Goal: Task Accomplishment & Management: Use online tool/utility

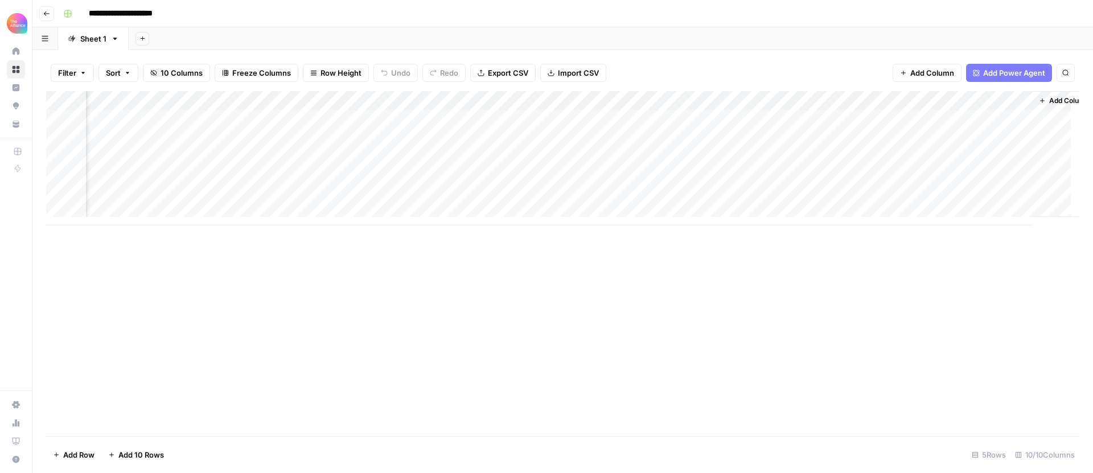
scroll to position [0, 393]
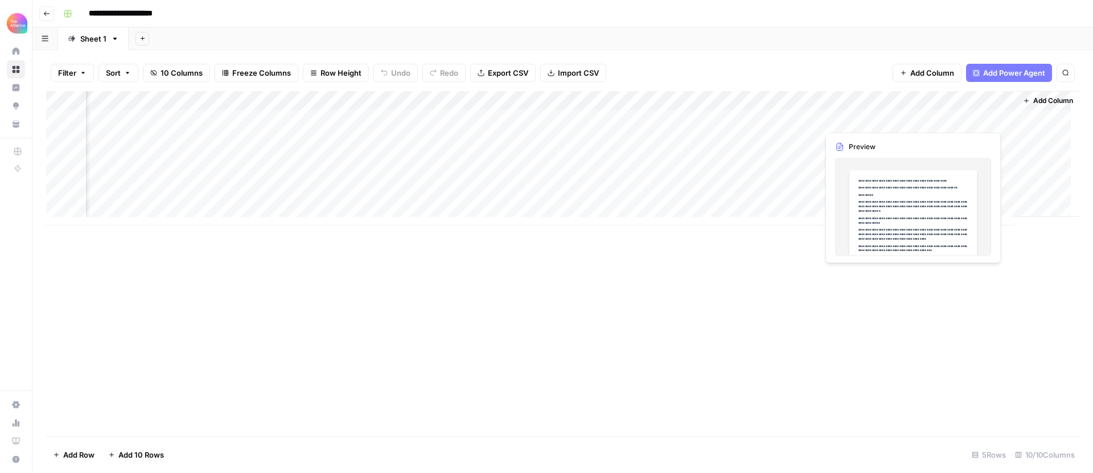
click at [929, 118] on div "Add Column" at bounding box center [562, 158] width 1033 height 134
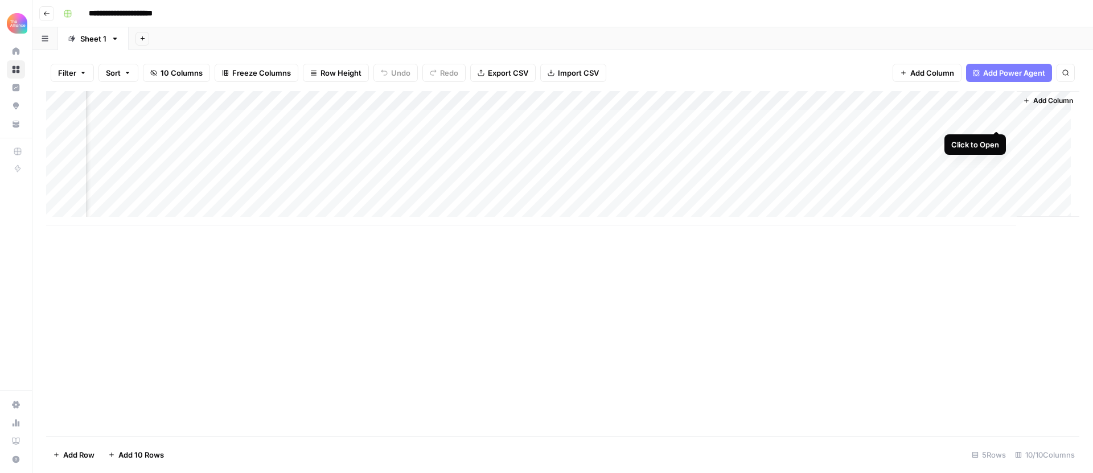
click at [993, 118] on div "Add Column" at bounding box center [562, 158] width 1033 height 134
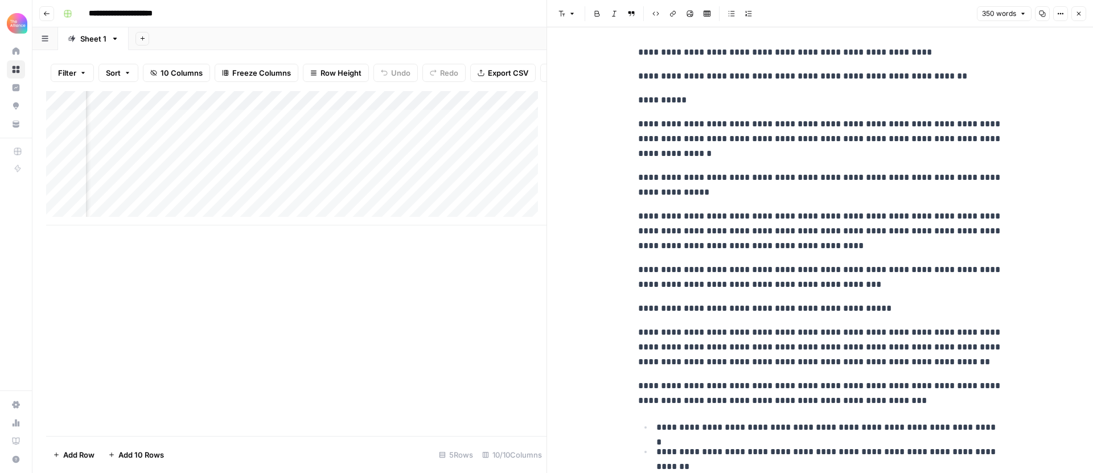
scroll to position [7, 0]
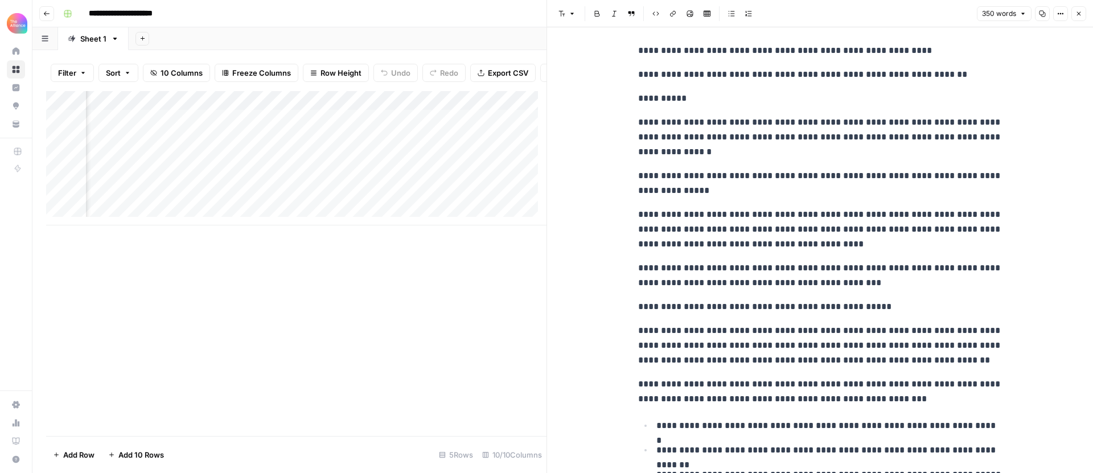
click at [1075, 13] on icon "button" at bounding box center [1078, 13] width 7 height 7
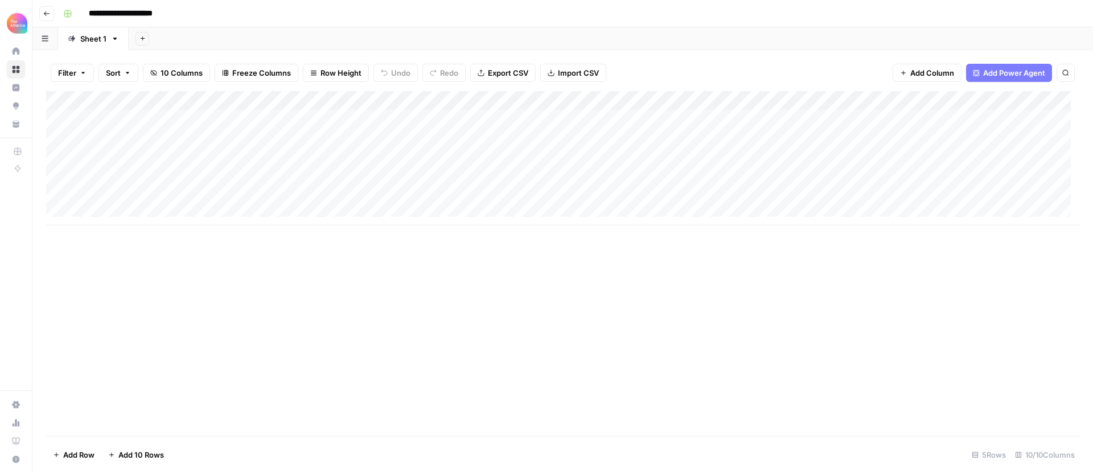
click at [606, 120] on div "Add Column" at bounding box center [562, 158] width 1033 height 134
click at [525, 278] on div "Add Column" at bounding box center [562, 263] width 1033 height 345
click at [197, 121] on div "Add Column" at bounding box center [562, 158] width 1033 height 134
drag, startPoint x: 248, startPoint y: 129, endPoint x: 248, endPoint y: 135, distance: 6.3
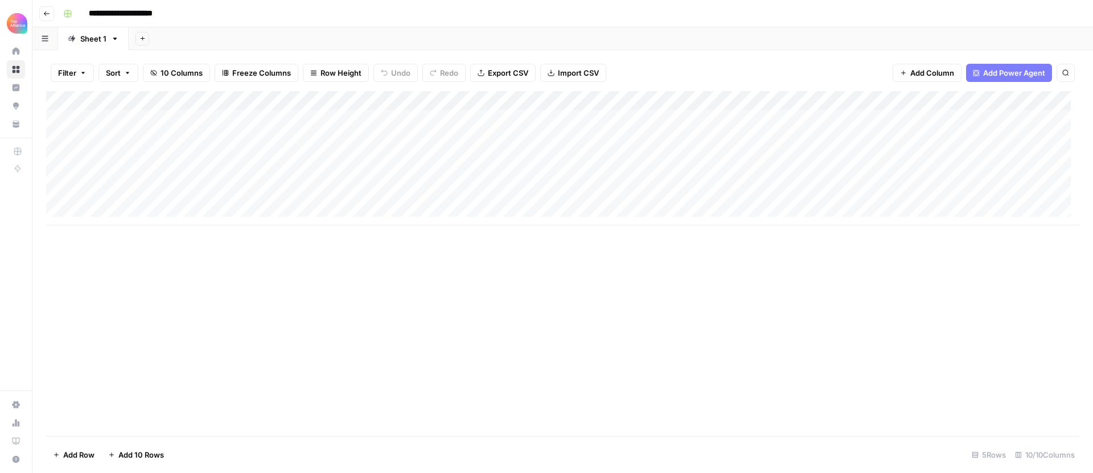
click at [248, 135] on div "Add Column" at bounding box center [562, 158] width 1033 height 134
click at [331, 119] on div "Add Column" at bounding box center [562, 158] width 1033 height 134
drag, startPoint x: 349, startPoint y: 127, endPoint x: 348, endPoint y: 134, distance: 7.5
click at [348, 134] on div "Add Column" at bounding box center [562, 158] width 1033 height 134
click at [414, 139] on div "Add Column" at bounding box center [562, 158] width 1033 height 134
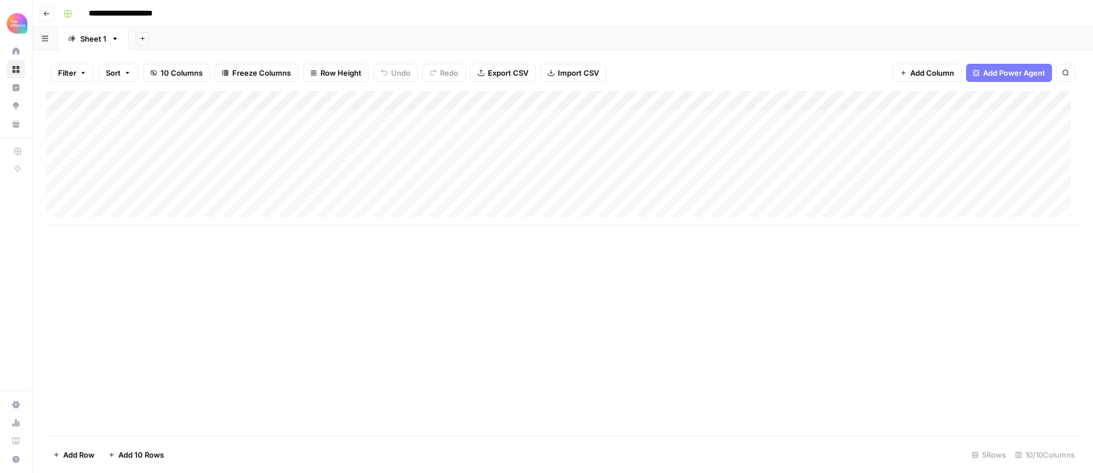
click at [414, 143] on div "Add Column" at bounding box center [562, 158] width 1033 height 134
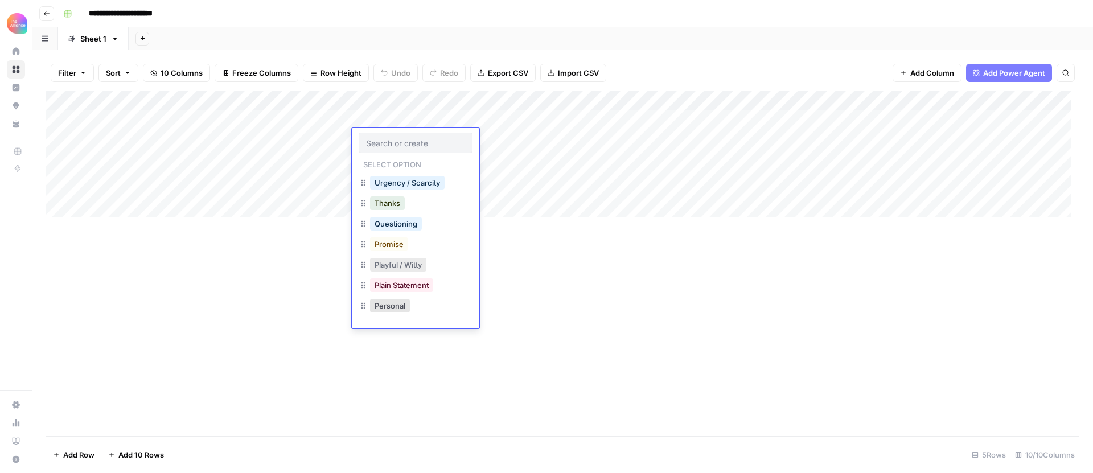
click at [418, 267] on button "Playful / Witty" at bounding box center [398, 265] width 56 height 14
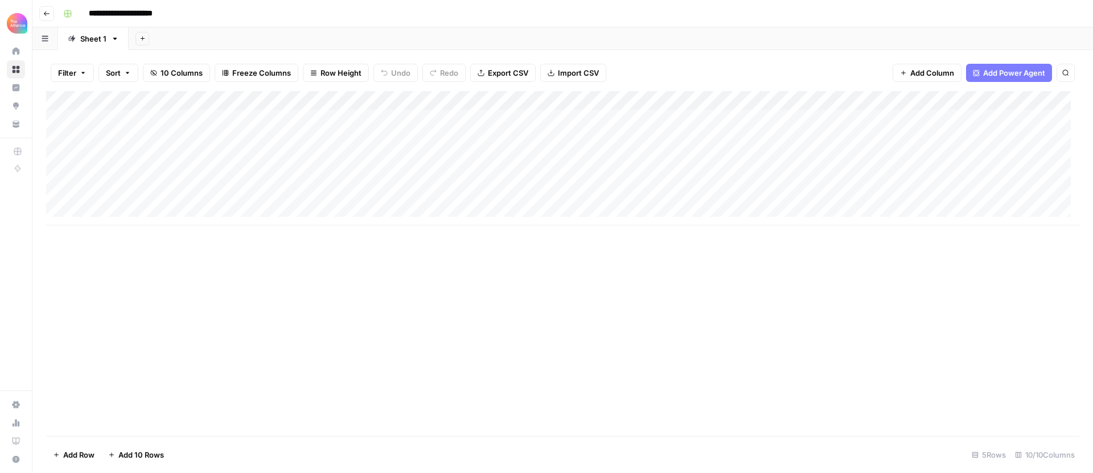
click at [498, 139] on div "Add Column" at bounding box center [562, 158] width 1033 height 134
click at [520, 141] on div "Add Column" at bounding box center [562, 158] width 1033 height 134
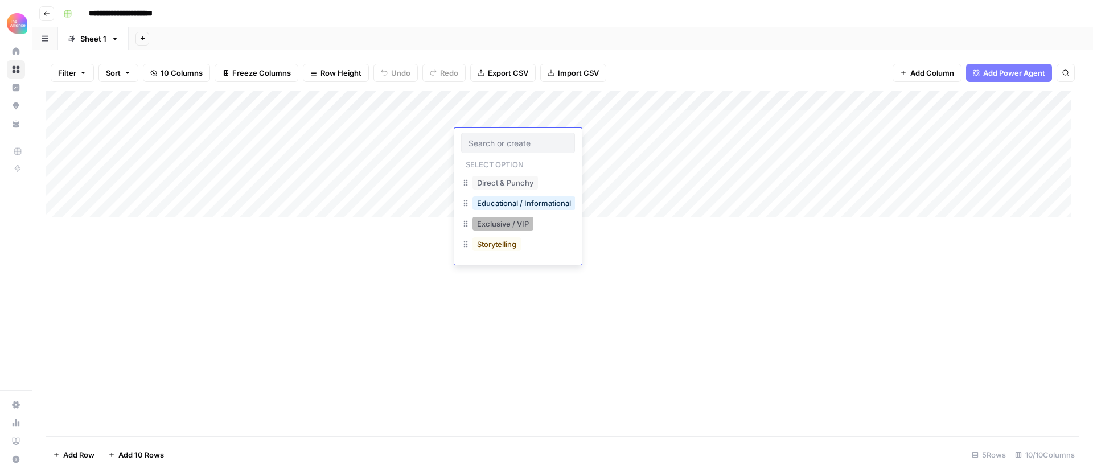
click at [504, 223] on button "Exclusive / VIP" at bounding box center [502, 224] width 61 height 14
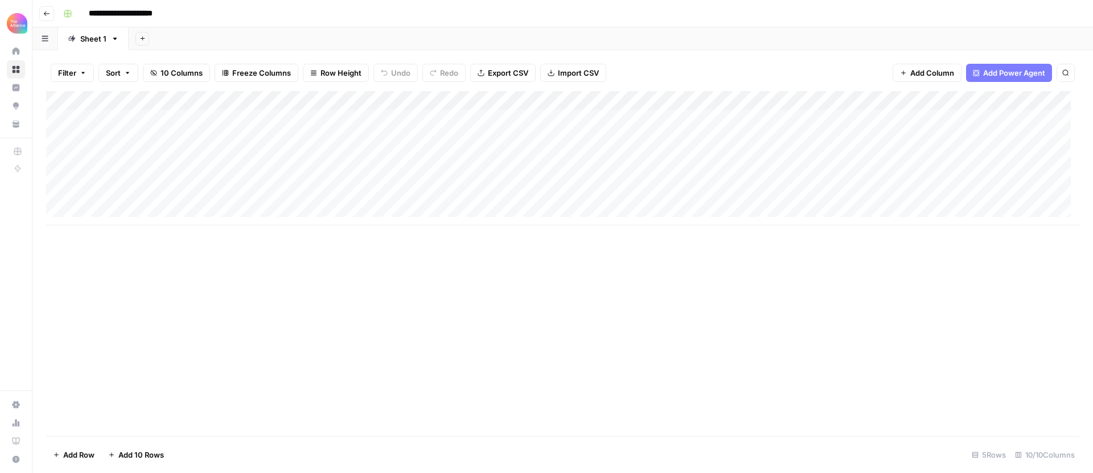
click at [652, 122] on div "Add Column" at bounding box center [562, 158] width 1033 height 134
drag, startPoint x: 720, startPoint y: 127, endPoint x: 720, endPoint y: 133, distance: 6.3
click at [720, 133] on div "Add Column" at bounding box center [562, 158] width 1033 height 134
click at [580, 135] on div "Add Column" at bounding box center [562, 158] width 1033 height 134
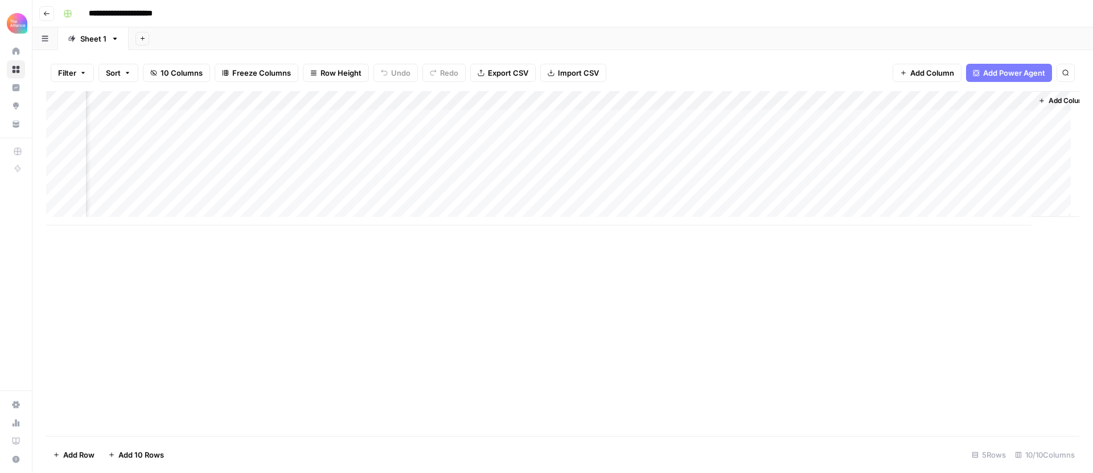
click at [580, 141] on div "Add Column" at bounding box center [562, 158] width 1033 height 134
click at [571, 200] on button "Promo-led" at bounding box center [557, 203] width 47 height 14
click at [761, 117] on div "Add Column" at bounding box center [562, 158] width 1033 height 134
drag, startPoint x: 782, startPoint y: 126, endPoint x: 781, endPoint y: 134, distance: 7.4
click at [781, 134] on div "Add Column" at bounding box center [562, 158] width 1033 height 134
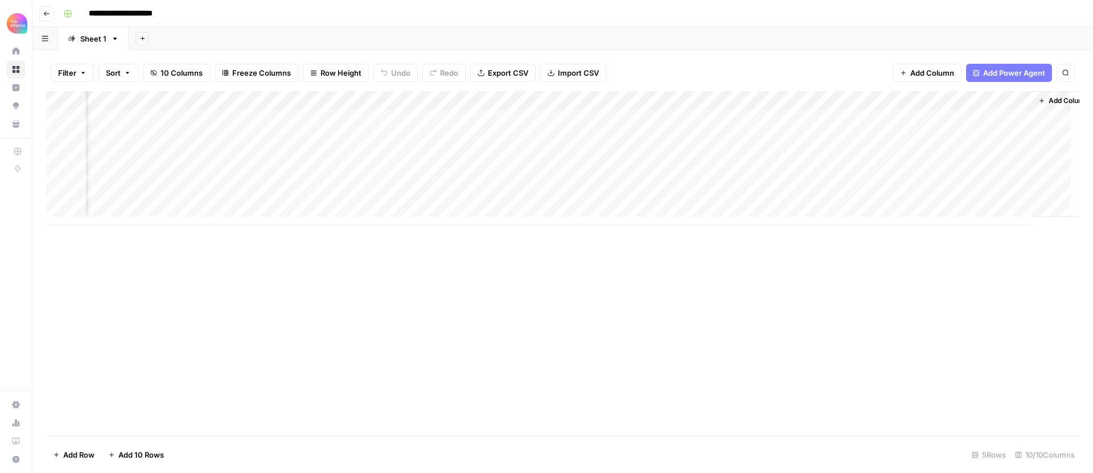
scroll to position [0, 393]
click at [776, 141] on div "Add Column" at bounding box center [562, 158] width 1033 height 134
click at [133, 458] on span "Add 10 Rows" at bounding box center [141, 454] width 46 height 11
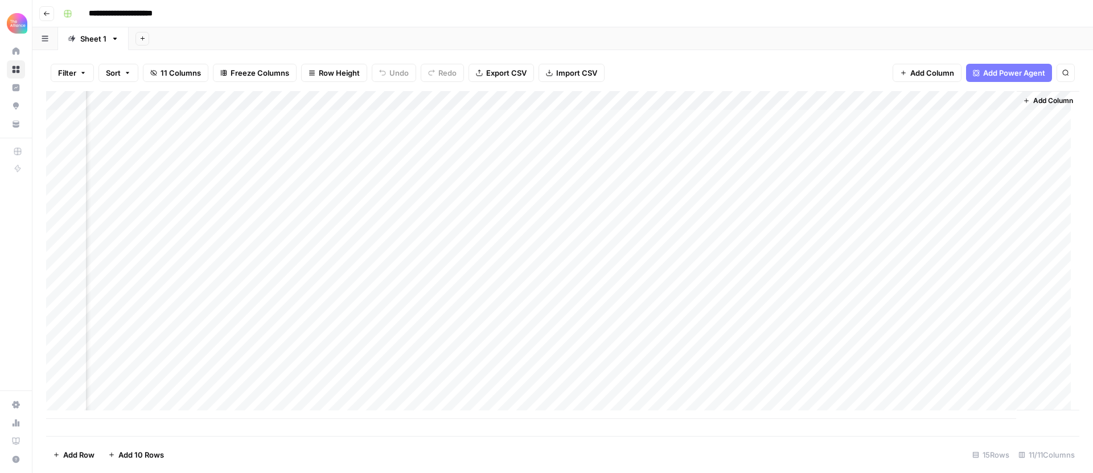
click at [994, 138] on div "Add Column" at bounding box center [562, 255] width 1033 height 328
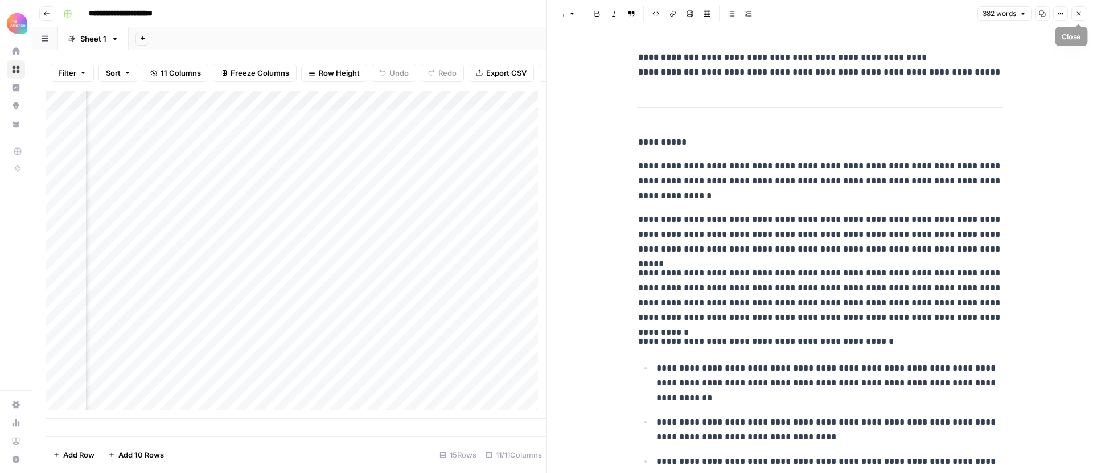
click at [1075, 14] on icon "button" at bounding box center [1078, 13] width 7 height 7
